Goal: Information Seeking & Learning: Learn about a topic

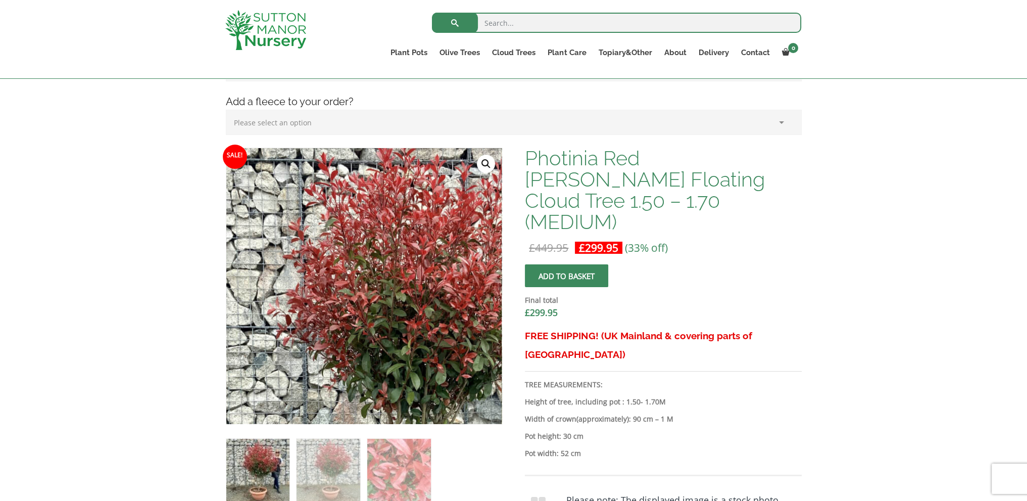
scroll to position [253, 0]
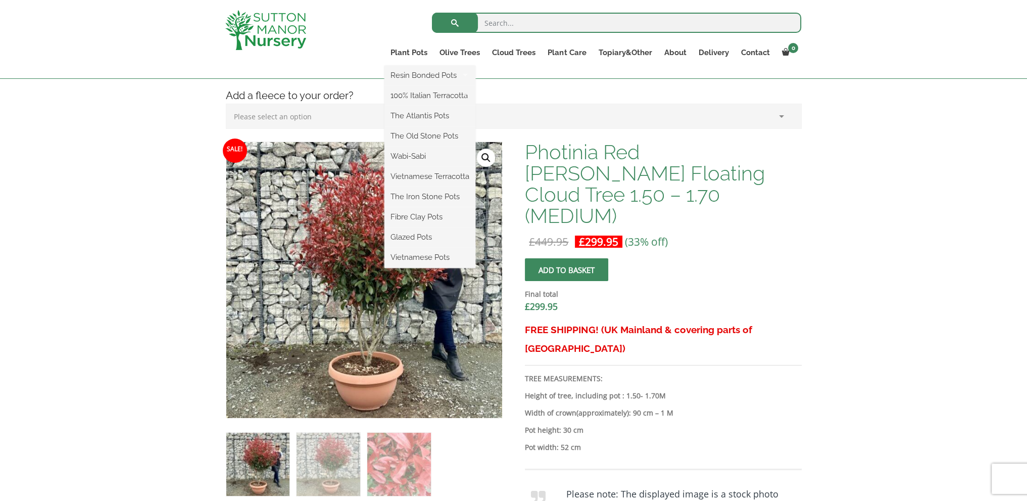
click at [415, 66] on ul "Resin Bonded Pots The Amalfi Pots The Milan Pots The Capri Pots The Brunello Po…" at bounding box center [429, 167] width 91 height 202
click at [406, 52] on link "Plant Pots" at bounding box center [408, 52] width 49 height 14
click at [399, 54] on link "Plant Pots" at bounding box center [408, 52] width 49 height 14
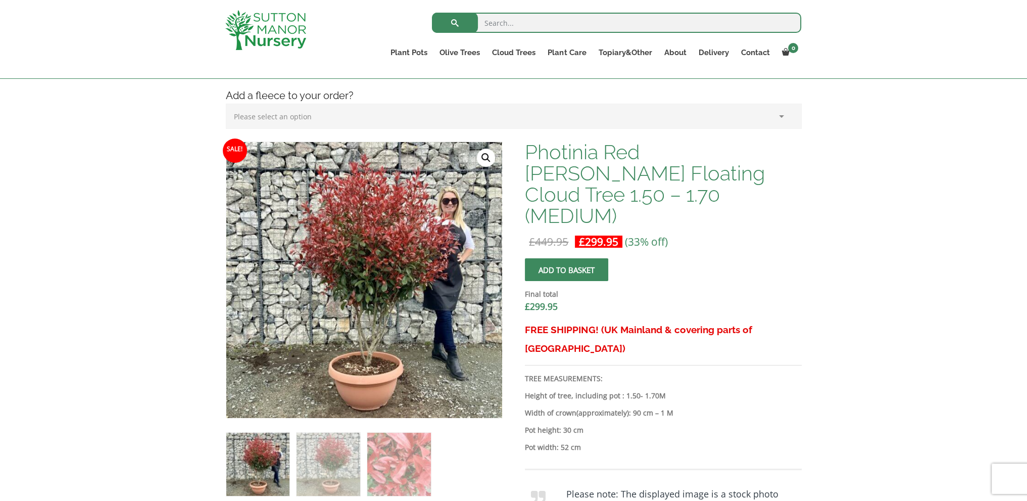
click at [539, 18] on input "search" at bounding box center [616, 23] width 369 height 20
type input "pots"
click at [432, 13] on button "submit" at bounding box center [455, 23] width 46 height 20
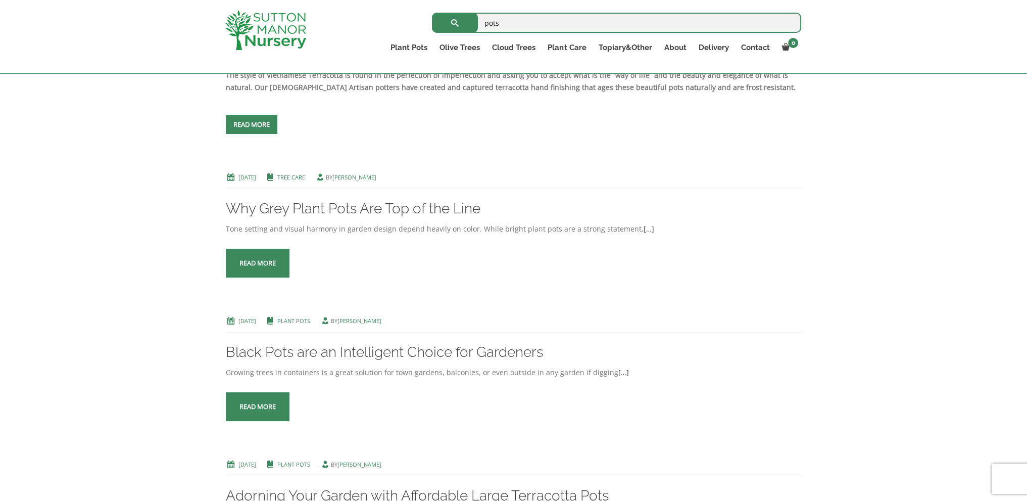
scroll to position [859, 0]
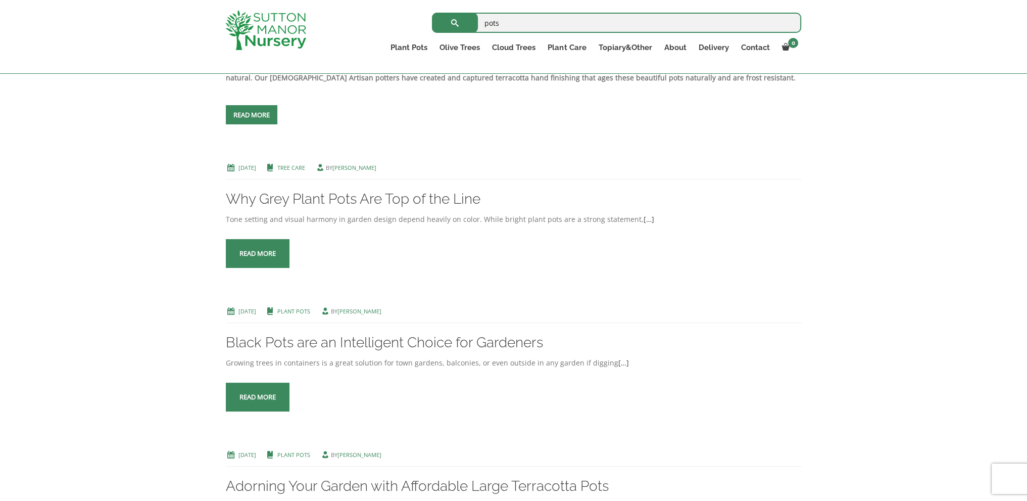
click at [258, 254] on span at bounding box center [258, 254] width 0 height 0
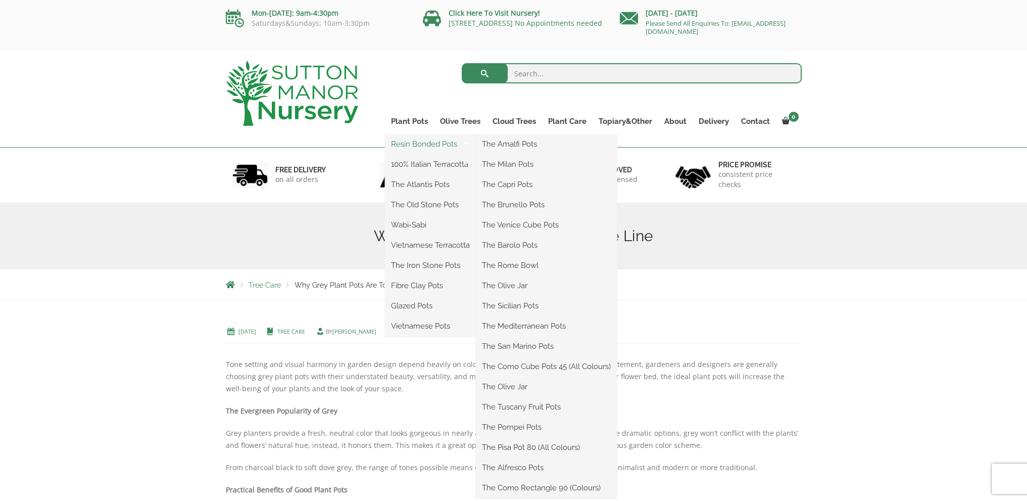
click at [420, 148] on link "Resin Bonded Pots" at bounding box center [430, 143] width 91 height 15
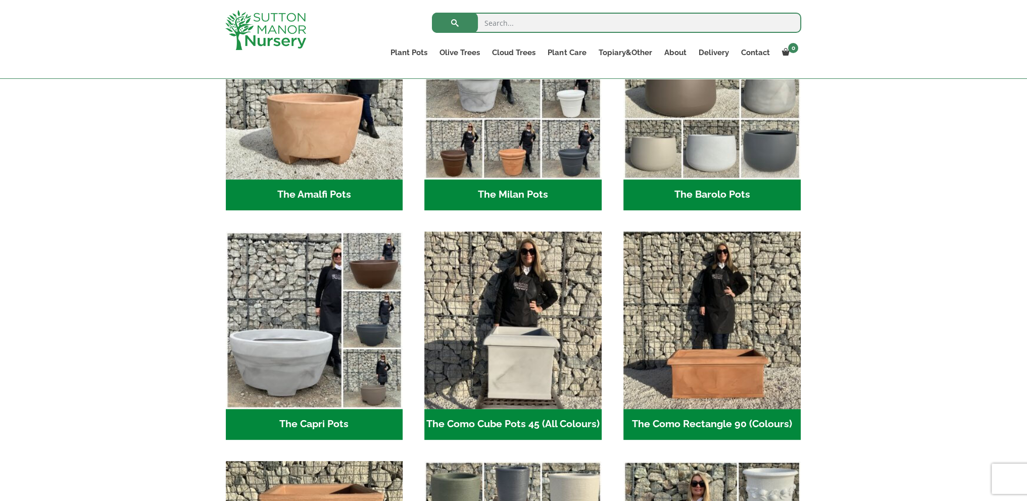
scroll to position [404, 0]
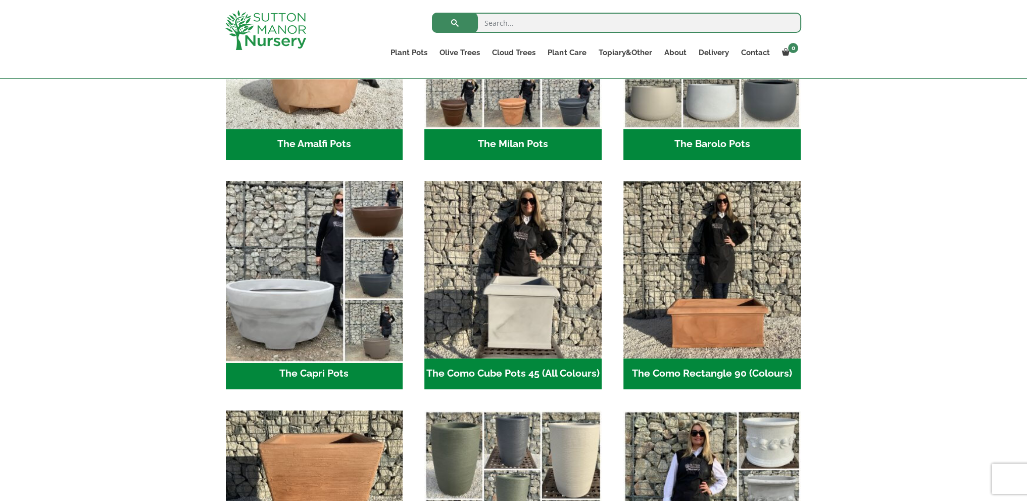
click at [313, 295] on img "Visit product category The Capri Pots" at bounding box center [314, 269] width 186 height 186
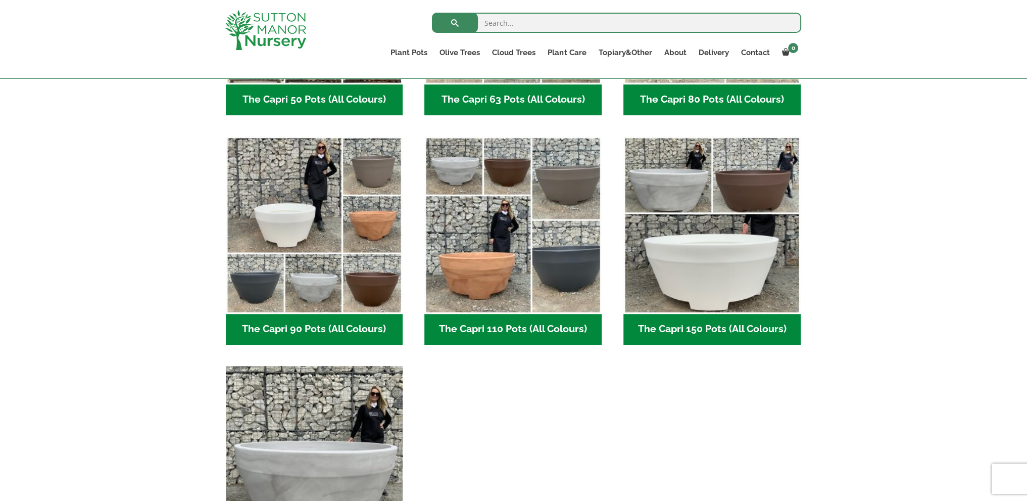
scroll to position [455, 0]
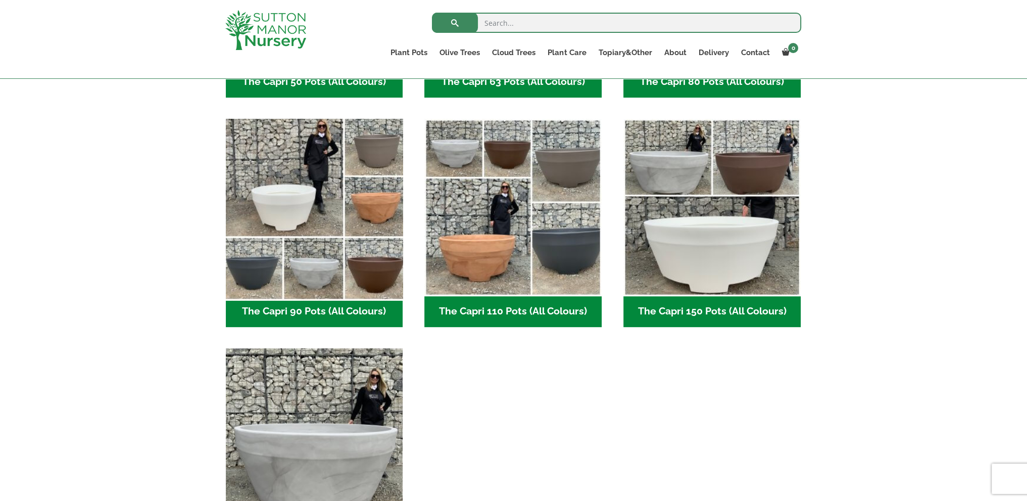
click at [322, 247] on img "Visit product category The Capri 90 Pots (All Colours)" at bounding box center [314, 207] width 186 height 186
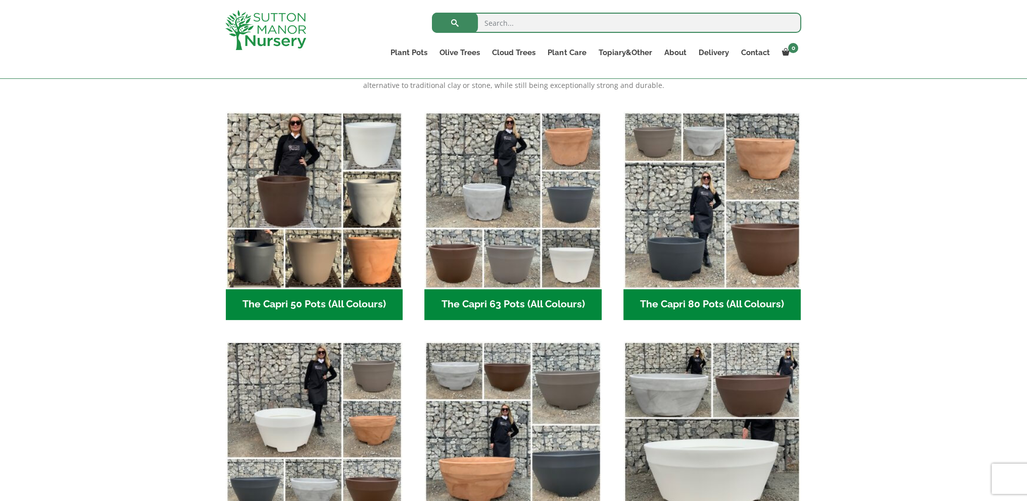
scroll to position [202, 0]
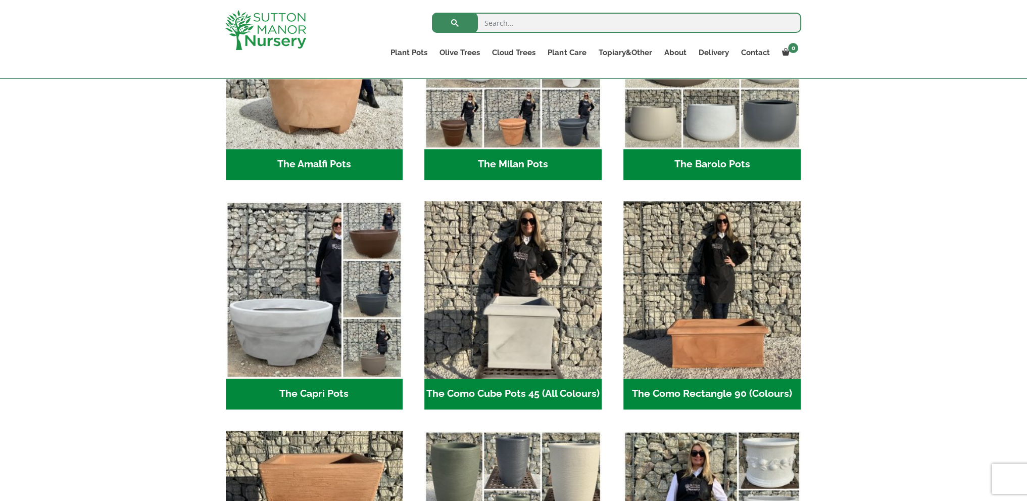
scroll to position [404, 0]
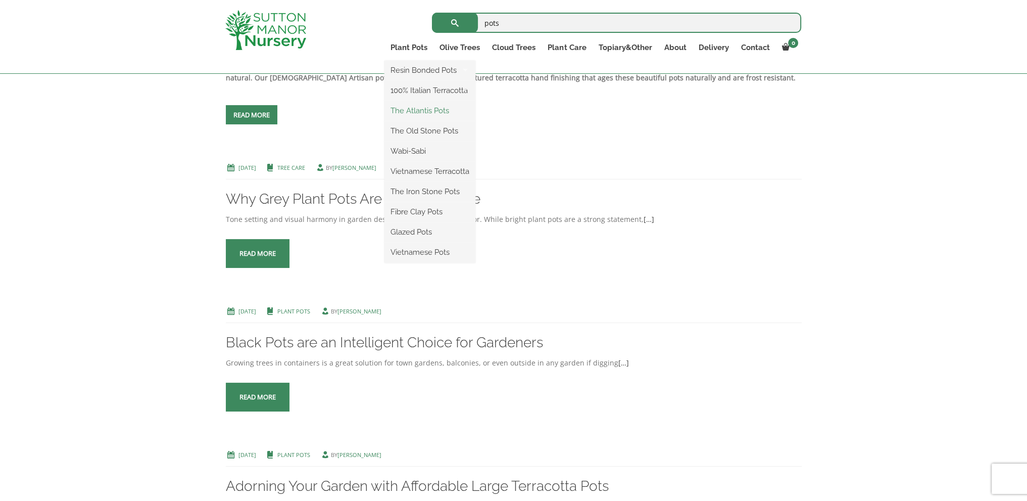
click at [427, 109] on link "The Atlantis Pots" at bounding box center [429, 110] width 91 height 15
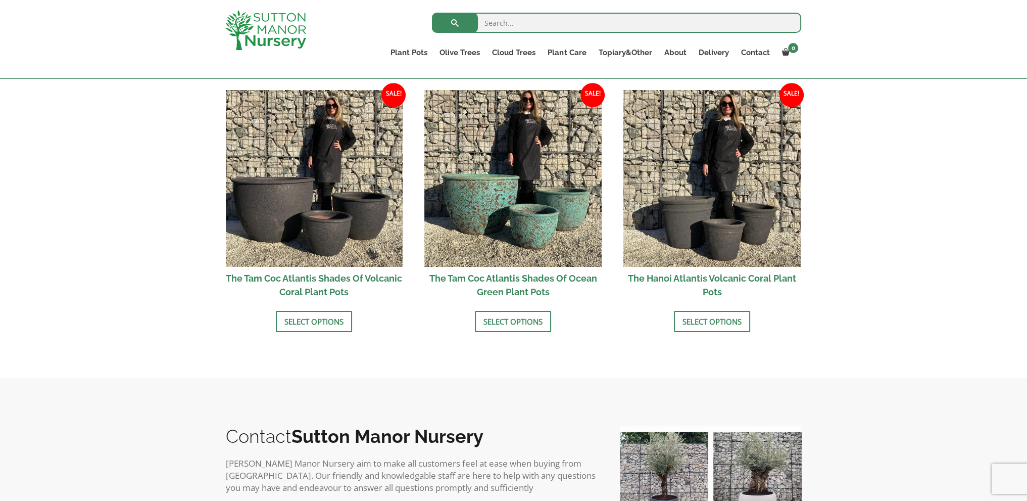
scroll to position [859, 0]
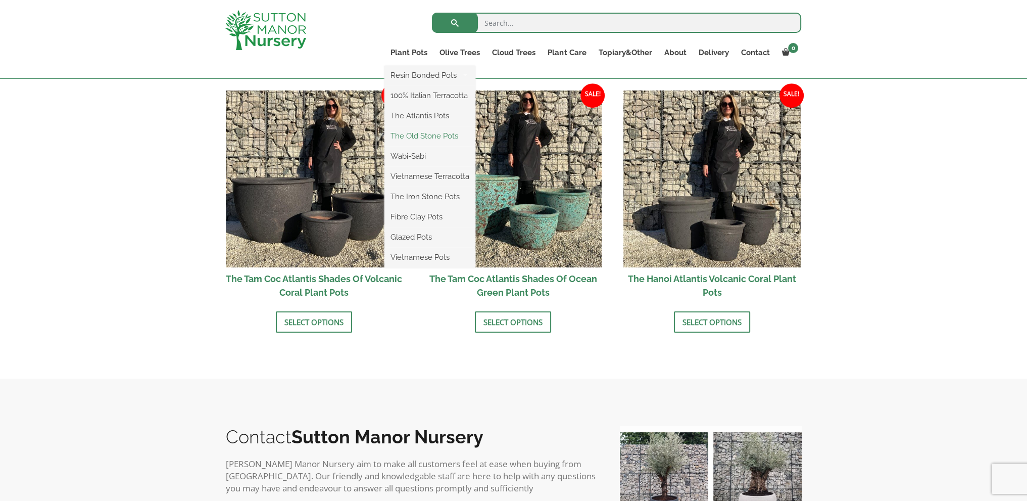
click at [428, 138] on link "The Old Stone Pots" at bounding box center [429, 135] width 91 height 15
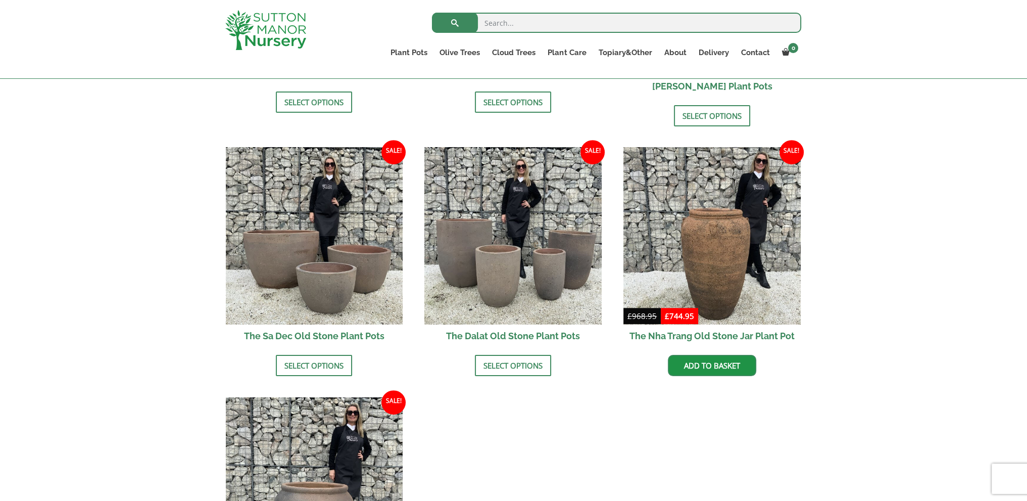
scroll to position [657, 0]
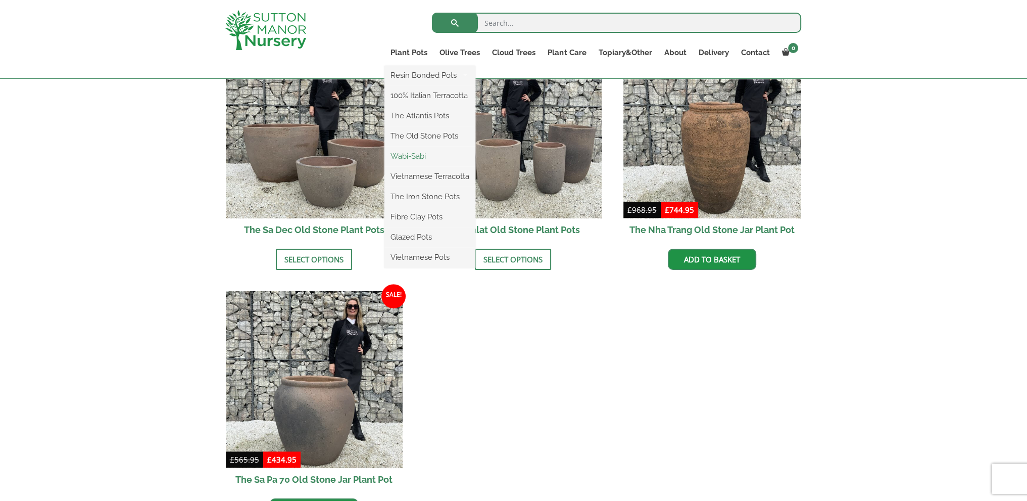
click at [421, 159] on link "Wabi-Sabi" at bounding box center [429, 156] width 91 height 15
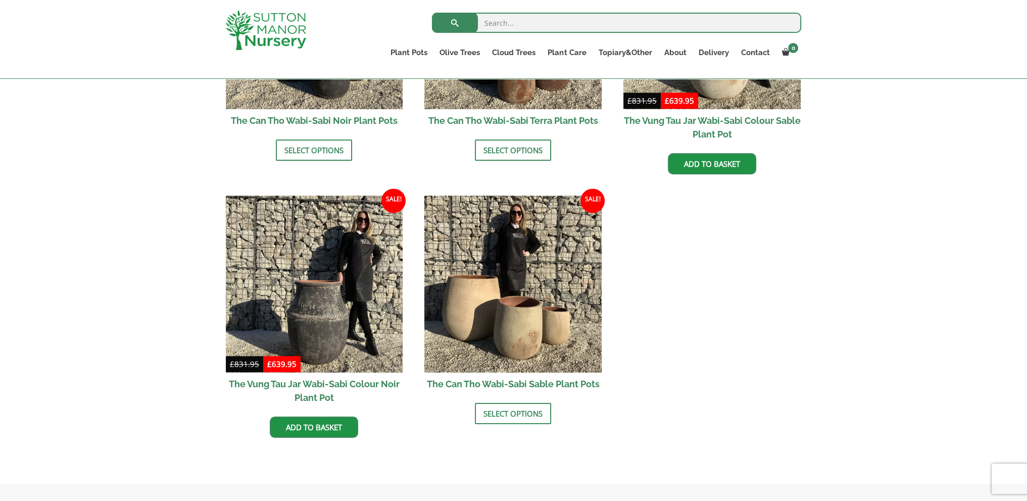
scroll to position [1212, 0]
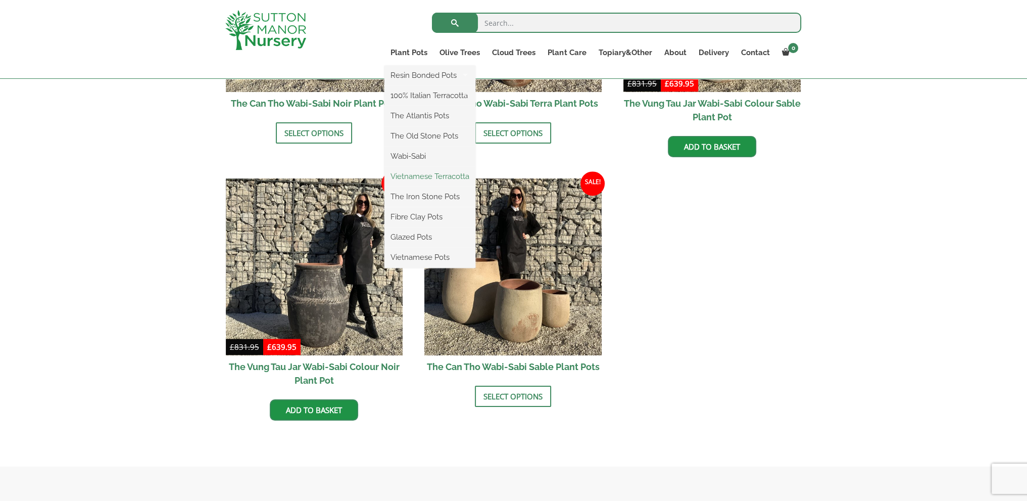
click at [425, 175] on link "Vietnamese Terracotta" at bounding box center [429, 176] width 91 height 15
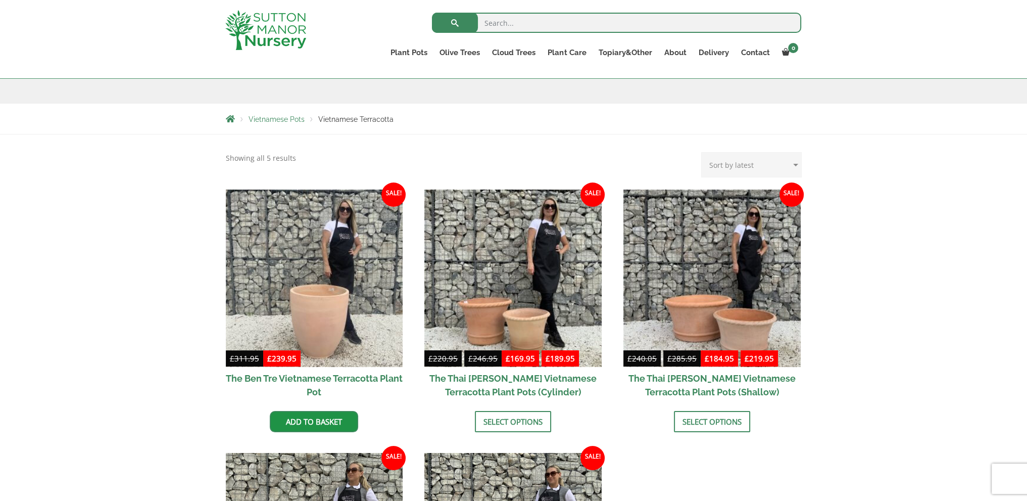
scroll to position [51, 0]
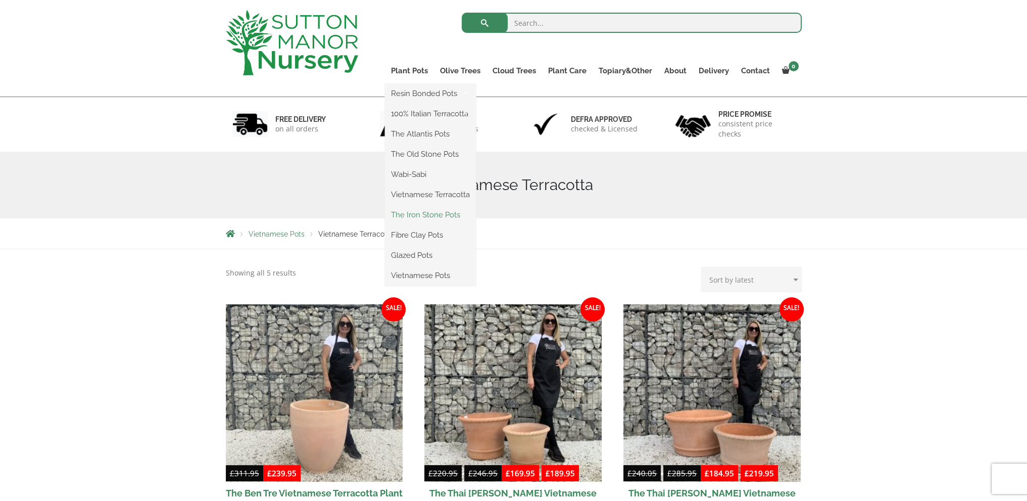
click at [445, 216] on link "The Iron Stone Pots" at bounding box center [430, 214] width 91 height 15
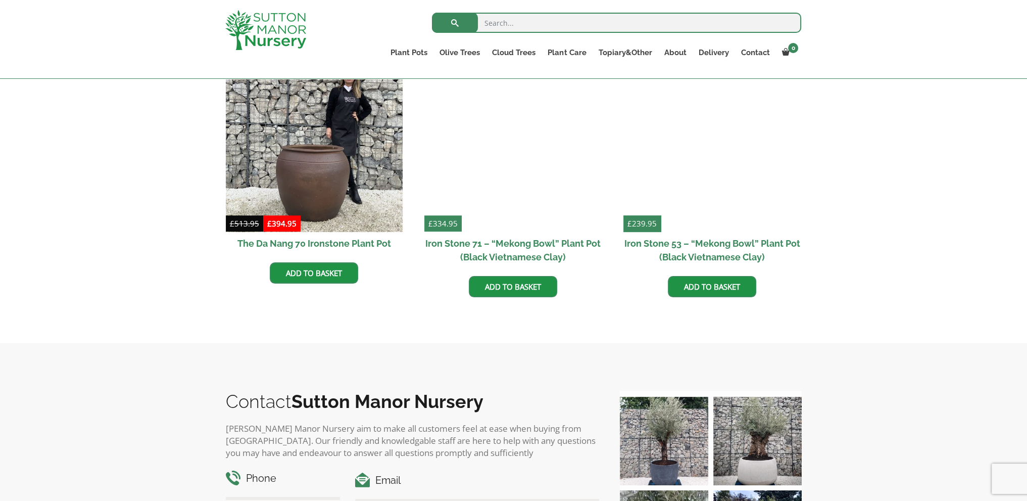
scroll to position [606, 0]
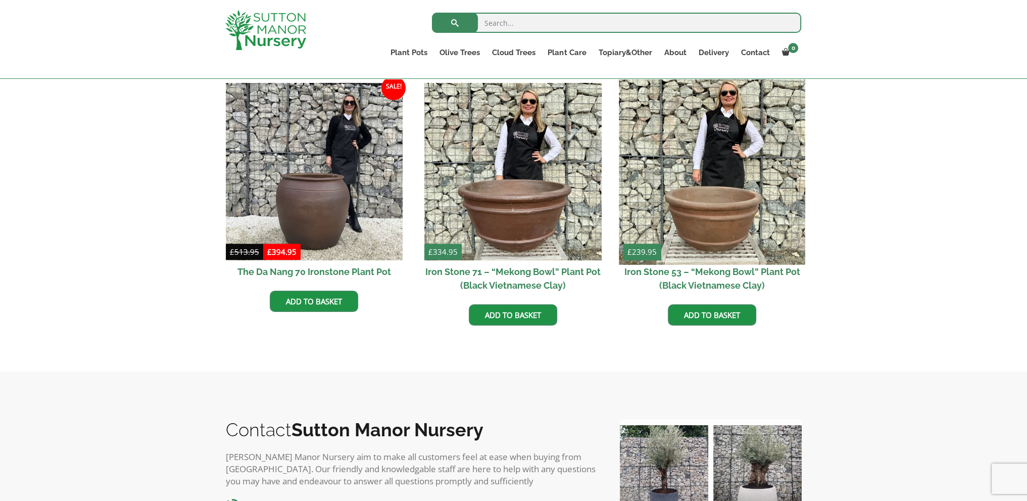
click at [720, 198] on img at bounding box center [712, 172] width 186 height 186
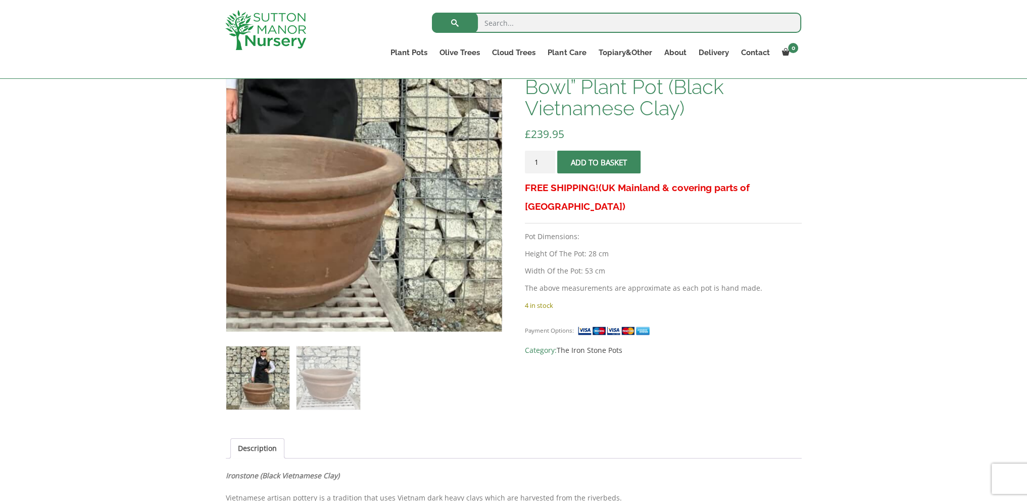
scroll to position [202, 0]
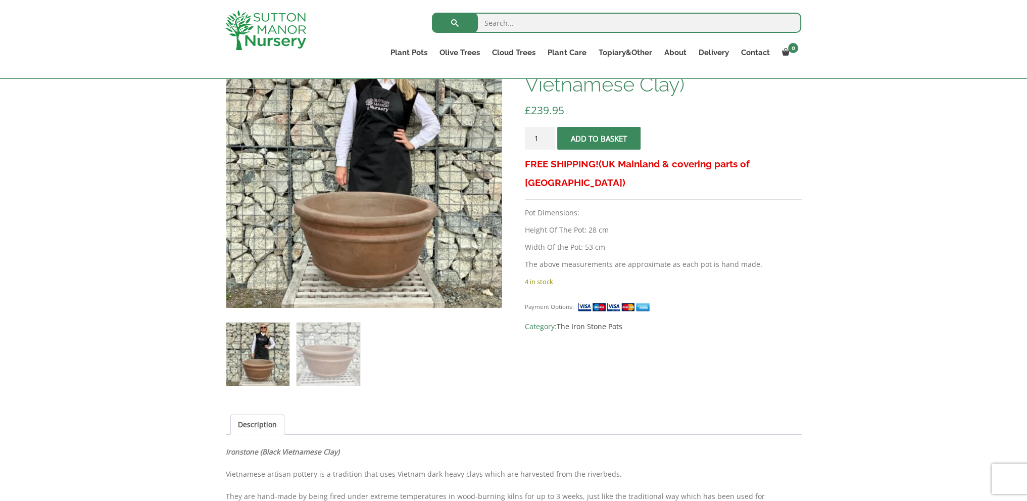
click at [272, 347] on img at bounding box center [257, 353] width 63 height 63
click at [336, 354] on img at bounding box center [328, 353] width 63 height 63
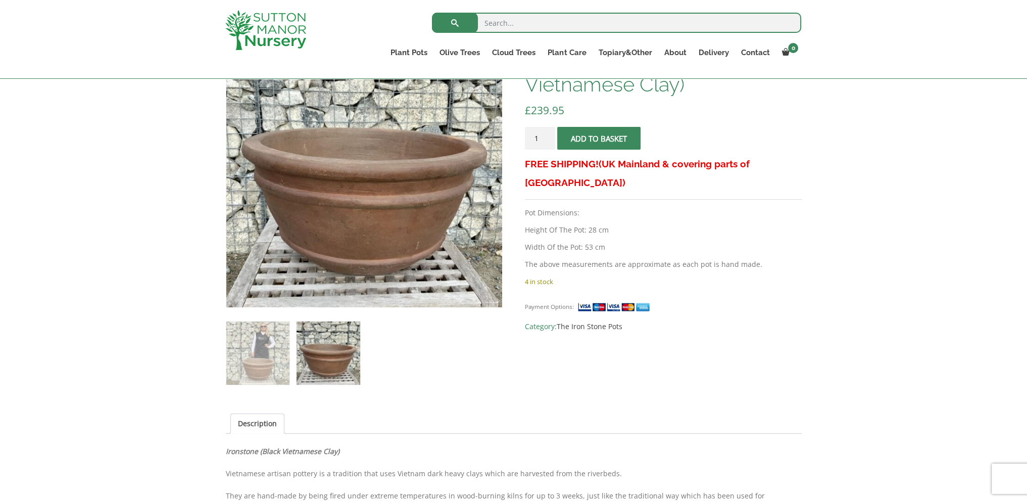
click at [498, 383] on ol at bounding box center [364, 346] width 276 height 78
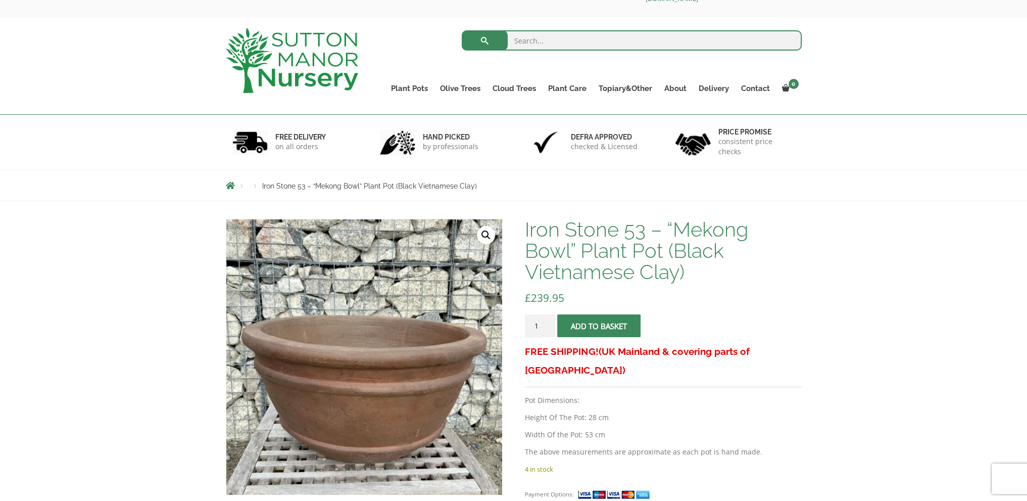
scroll to position [51, 0]
